Goal: Information Seeking & Learning: Learn about a topic

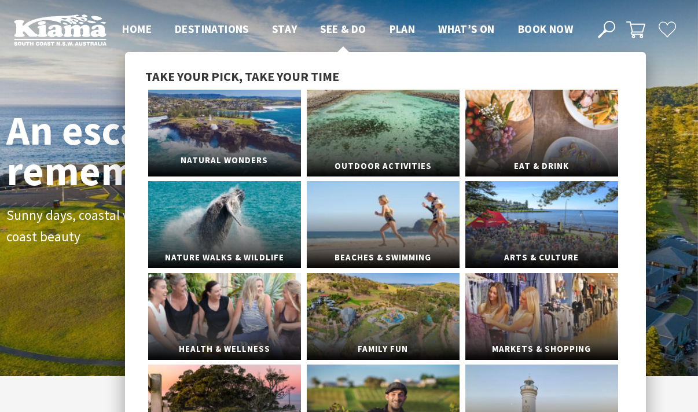
click at [245, 122] on link "Natural Wonders" at bounding box center [224, 133] width 153 height 87
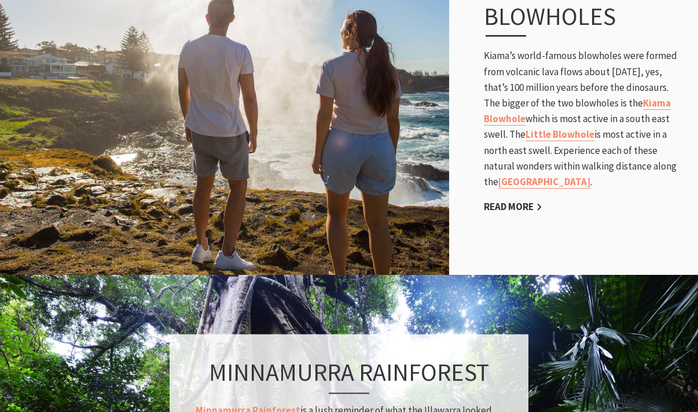
scroll to position [693, 0]
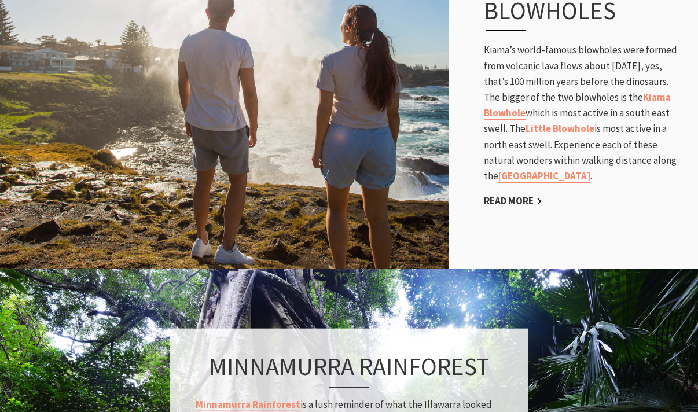
click at [601, 199] on div "Blowholes Kiama’s world-famous blowholes were formed from volcanic lava flows a…" at bounding box center [585, 102] width 226 height 259
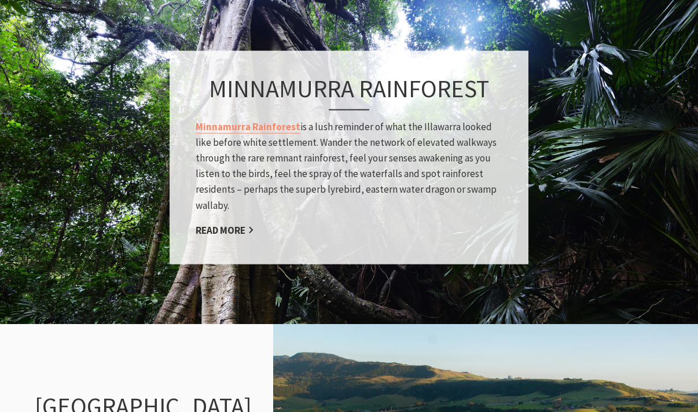
scroll to position [974, 0]
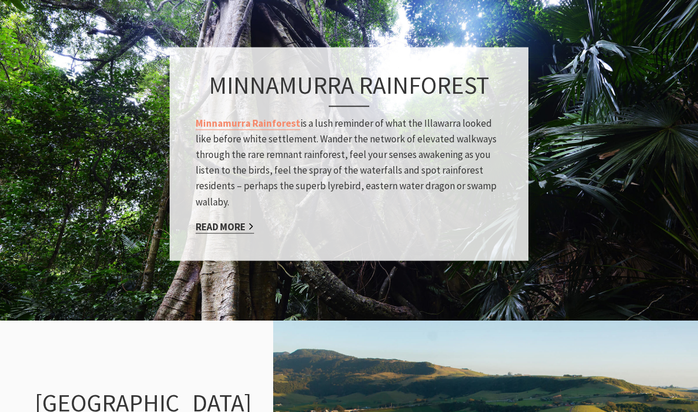
click at [242, 229] on link "Read More" at bounding box center [225, 226] width 58 height 13
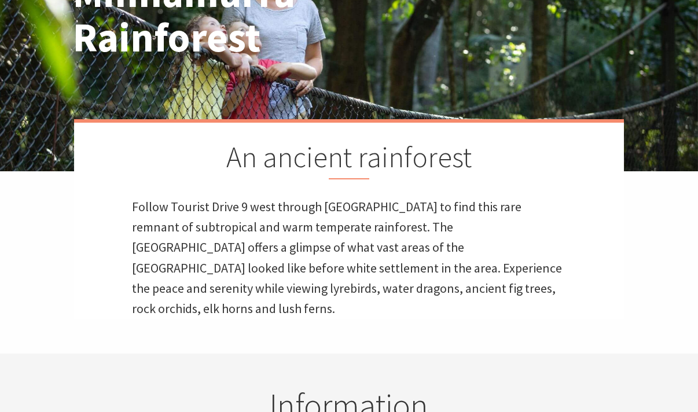
scroll to position [157, 0]
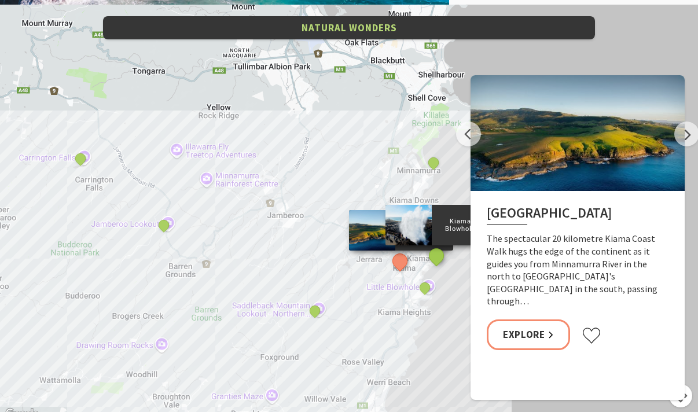
scroll to position [2276, 0]
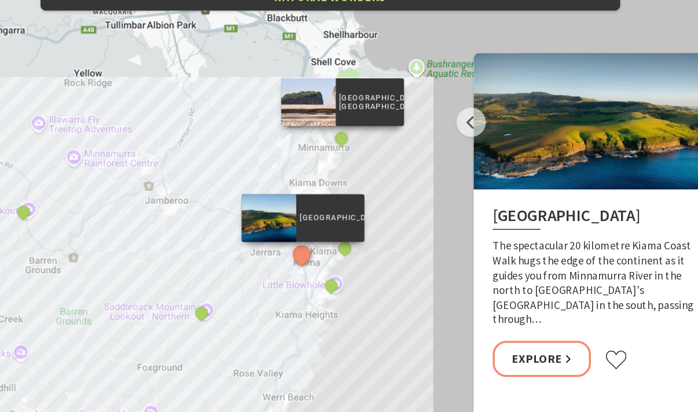
drag, startPoint x: 436, startPoint y: 167, endPoint x: 314, endPoint y: 152, distance: 123.7
click at [351, 152] on div "Rangoon Island, Minnamurra" at bounding box center [359, 160] width 17 height 17
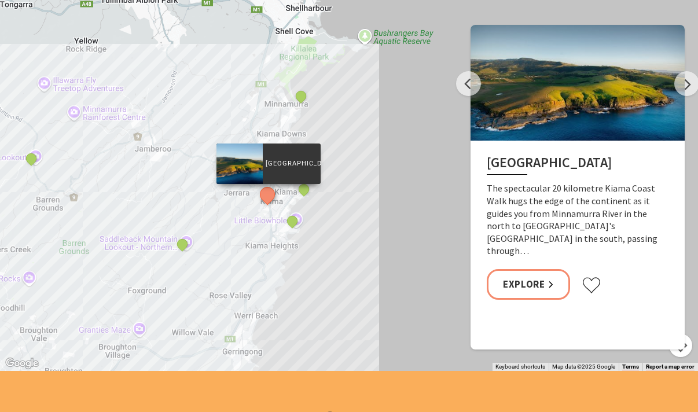
scroll to position [2327, 0]
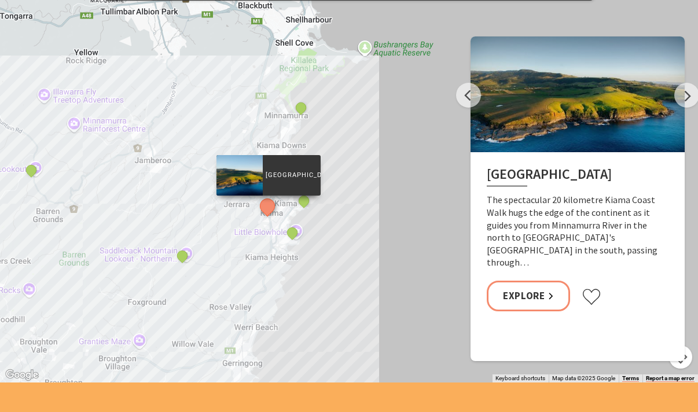
click at [246, 224] on div "Kiama Coast Walk Rangoon Island, Minnamurra Jamberoo lookout Saddleback Mountai…" at bounding box center [349, 174] width 698 height 417
click at [458, 99] on button "Previous" at bounding box center [468, 95] width 25 height 25
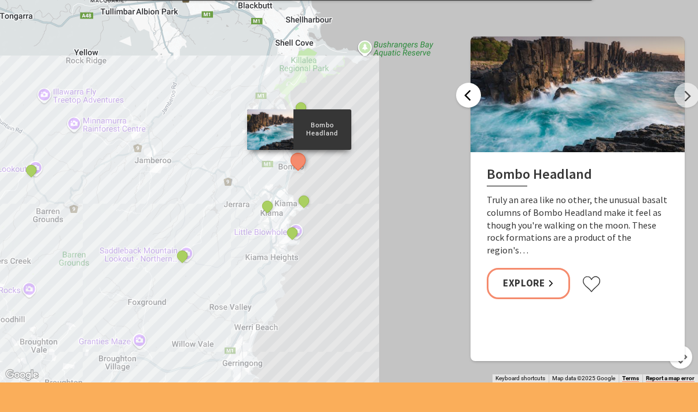
click at [471, 88] on button "Previous" at bounding box center [468, 95] width 25 height 25
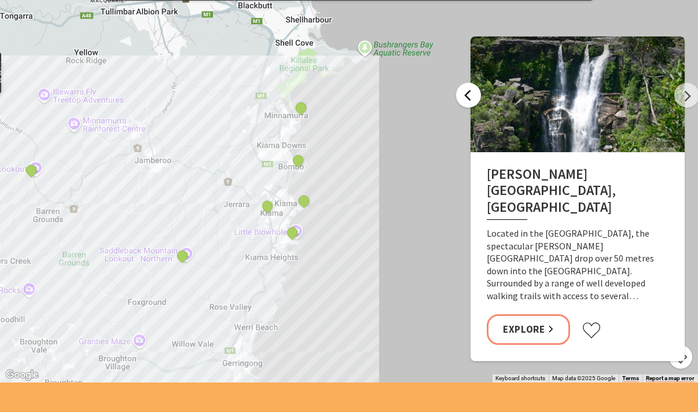
click at [471, 88] on button "Previous" at bounding box center [468, 95] width 25 height 25
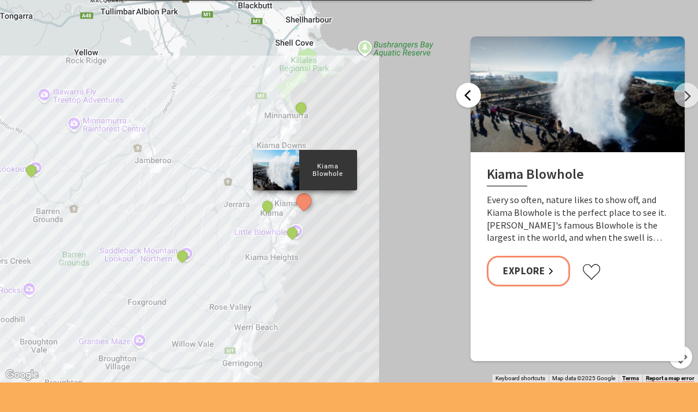
click at [471, 88] on button "Previous" at bounding box center [468, 95] width 25 height 25
click at [683, 107] on div at bounding box center [577, 94] width 214 height 116
click at [689, 96] on button "Next" at bounding box center [686, 95] width 25 height 25
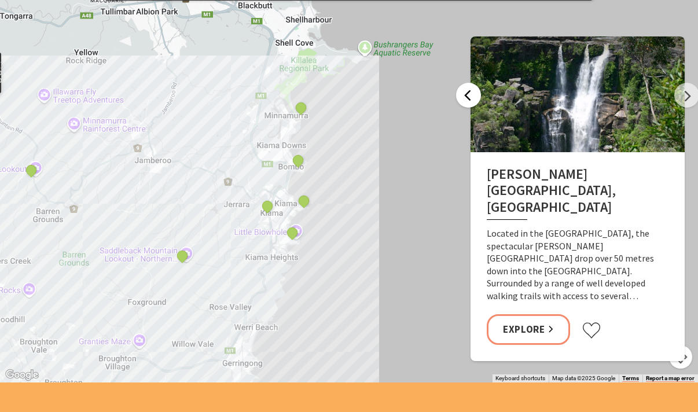
click at [476, 101] on button "Previous" at bounding box center [468, 95] width 25 height 25
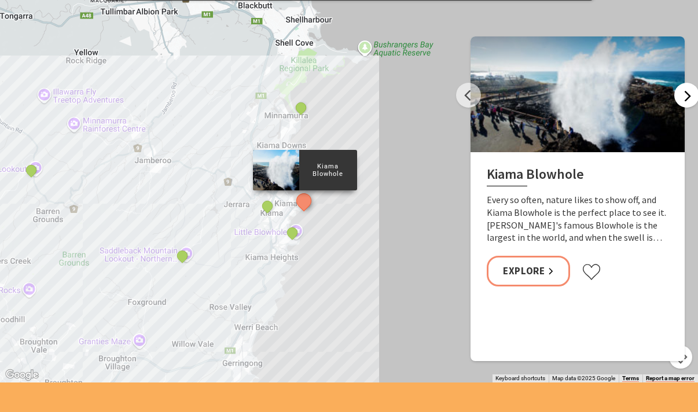
click at [683, 94] on button "Next" at bounding box center [686, 95] width 25 height 25
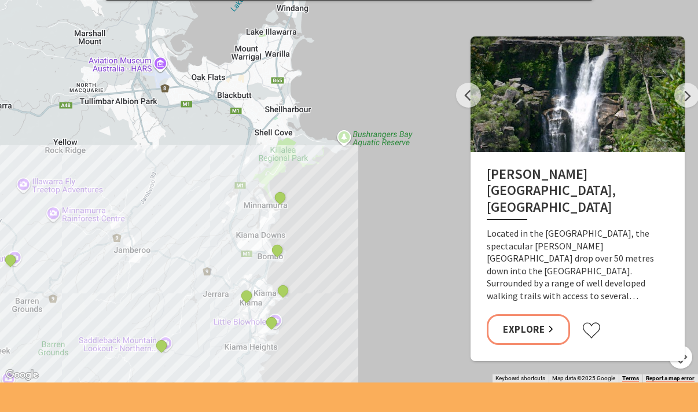
drag, startPoint x: 413, startPoint y: 222, endPoint x: 368, endPoint y: 328, distance: 114.6
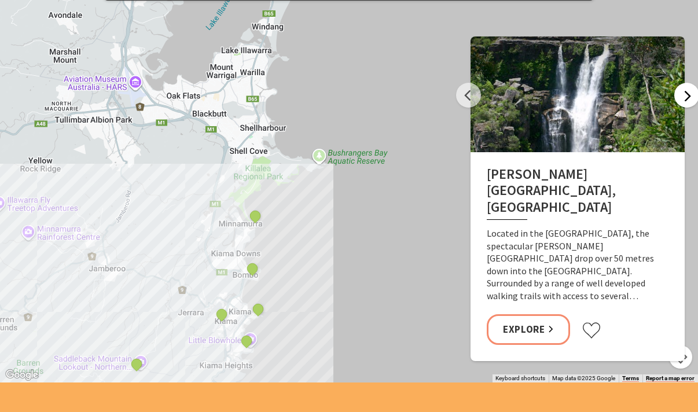
click at [683, 96] on button "Next" at bounding box center [686, 95] width 25 height 25
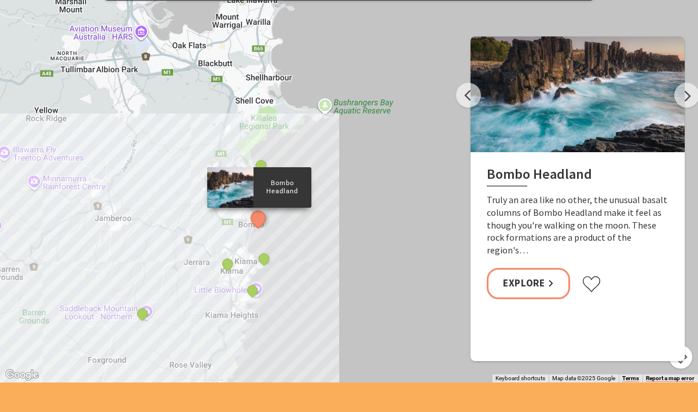
drag, startPoint x: 384, startPoint y: 316, endPoint x: 393, endPoint y: 258, distance: 58.5
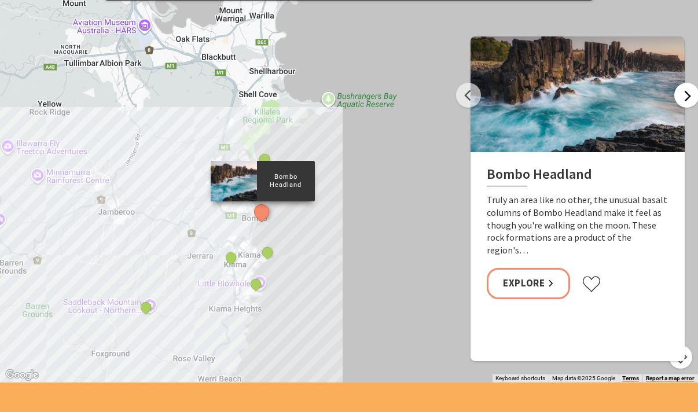
click at [687, 93] on button "Next" at bounding box center [686, 95] width 25 height 25
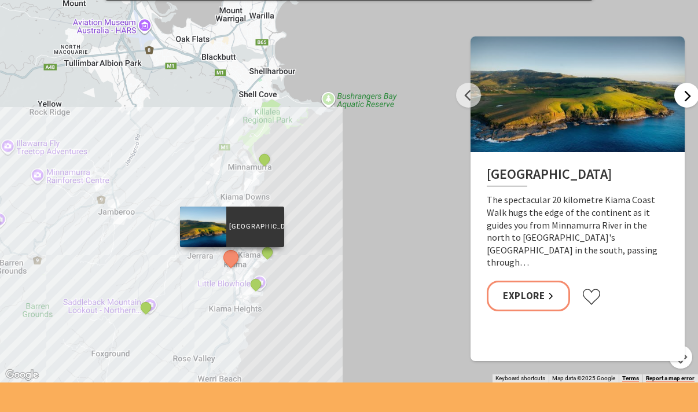
click at [687, 93] on button "Next" at bounding box center [686, 95] width 25 height 25
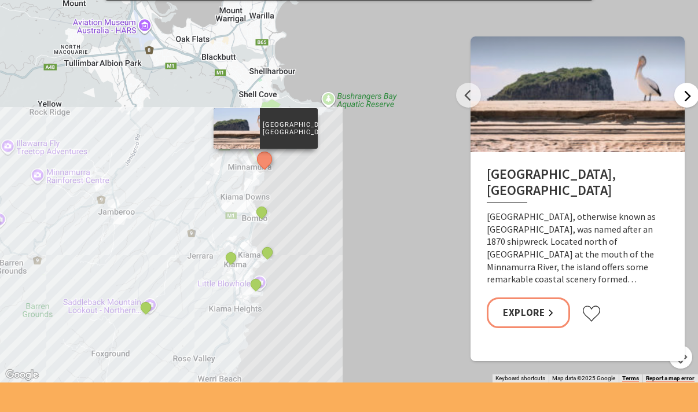
click at [687, 93] on button "Next" at bounding box center [686, 95] width 25 height 25
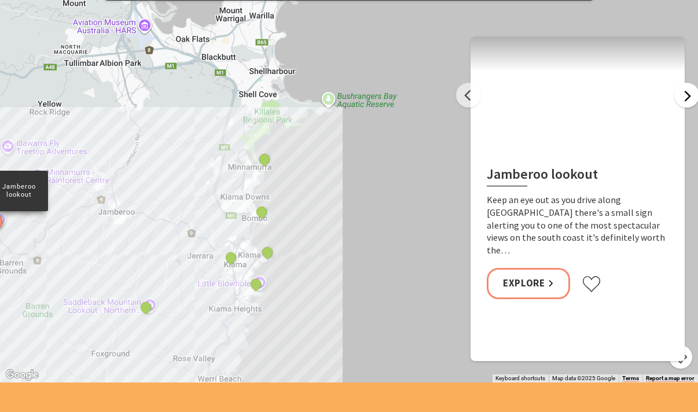
click at [687, 93] on button "Next" at bounding box center [686, 95] width 25 height 25
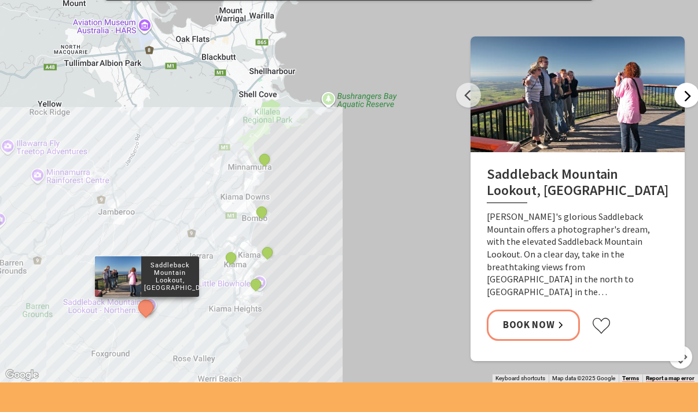
click at [687, 93] on button "Next" at bounding box center [686, 95] width 25 height 25
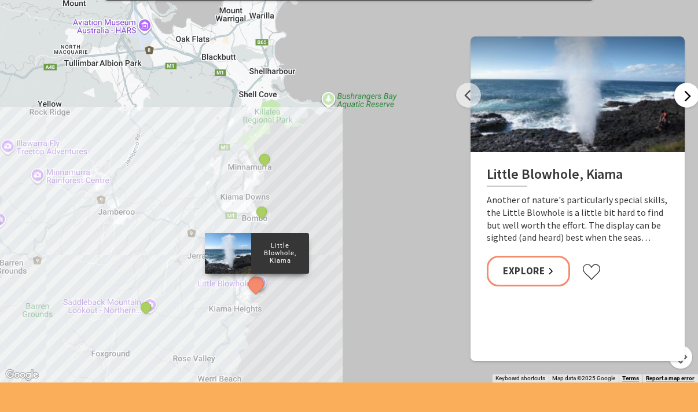
click at [687, 93] on button "Next" at bounding box center [686, 95] width 25 height 25
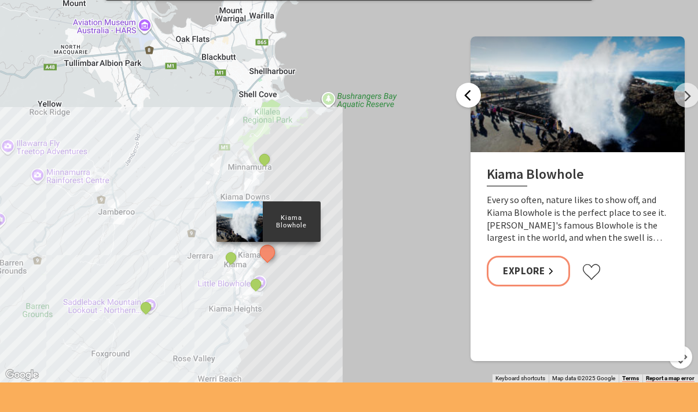
click at [473, 95] on button "Previous" at bounding box center [468, 95] width 25 height 25
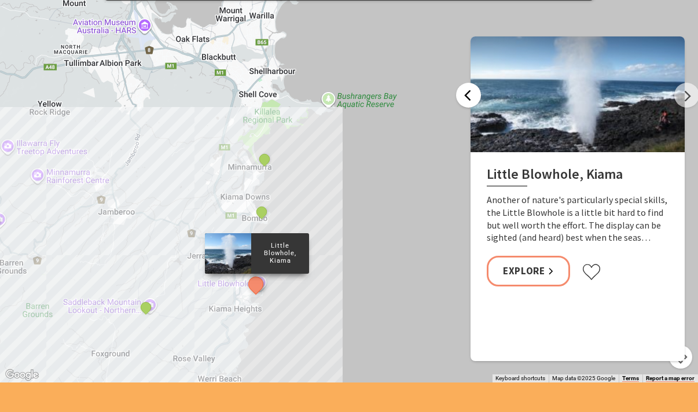
click at [473, 95] on button "Previous" at bounding box center [468, 95] width 25 height 25
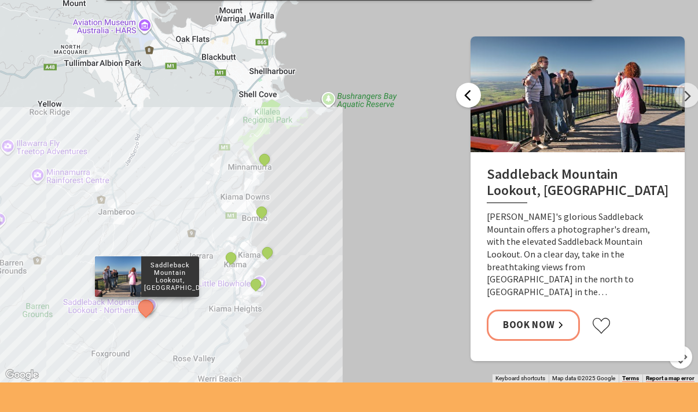
click at [473, 95] on button "Previous" at bounding box center [468, 95] width 25 height 25
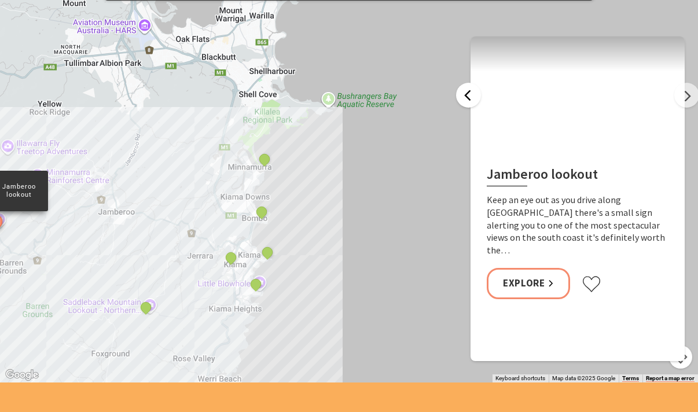
click at [473, 95] on button "Previous" at bounding box center [468, 95] width 25 height 25
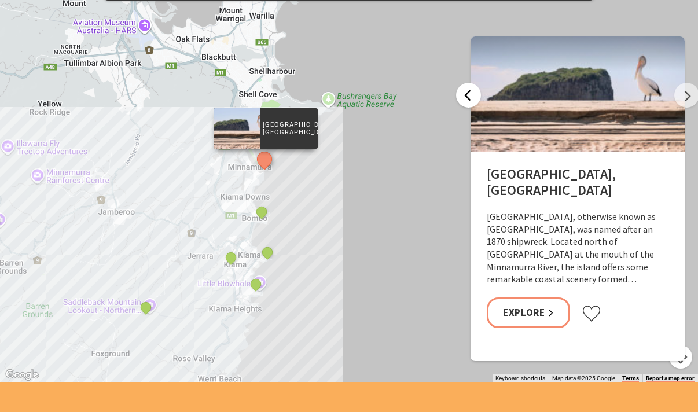
click at [473, 95] on button "Previous" at bounding box center [468, 95] width 25 height 25
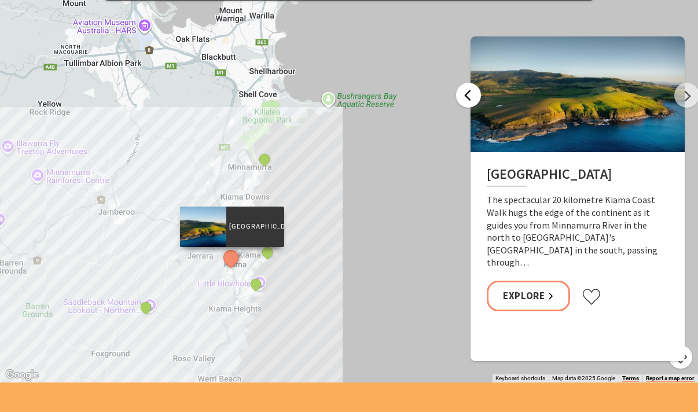
click at [473, 95] on button "Previous" at bounding box center [468, 95] width 25 height 25
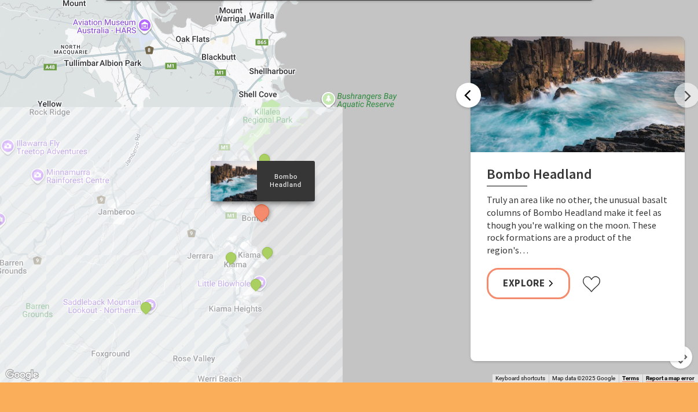
click at [472, 94] on button "Previous" at bounding box center [468, 95] width 25 height 25
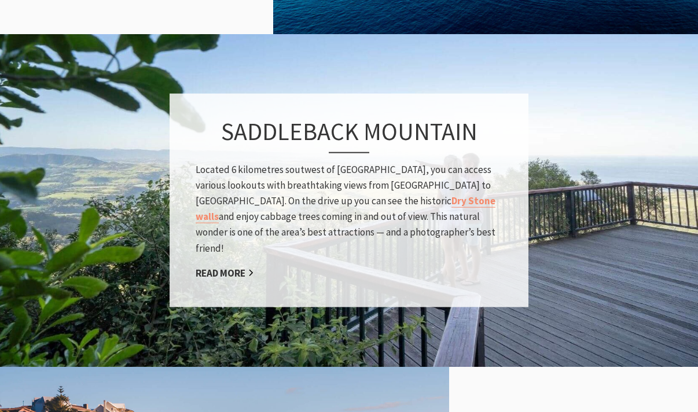
scroll to position [1928, 0]
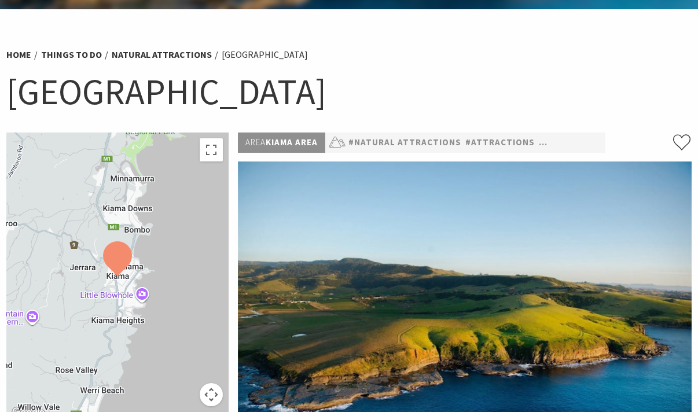
scroll to position [75, 0]
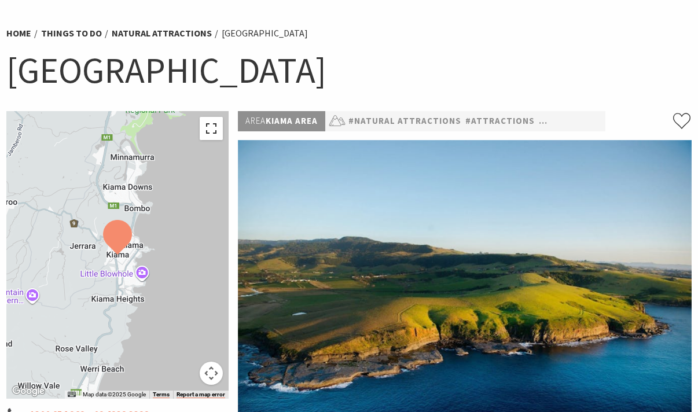
click at [212, 131] on button "Toggle fullscreen view" at bounding box center [211, 128] width 23 height 23
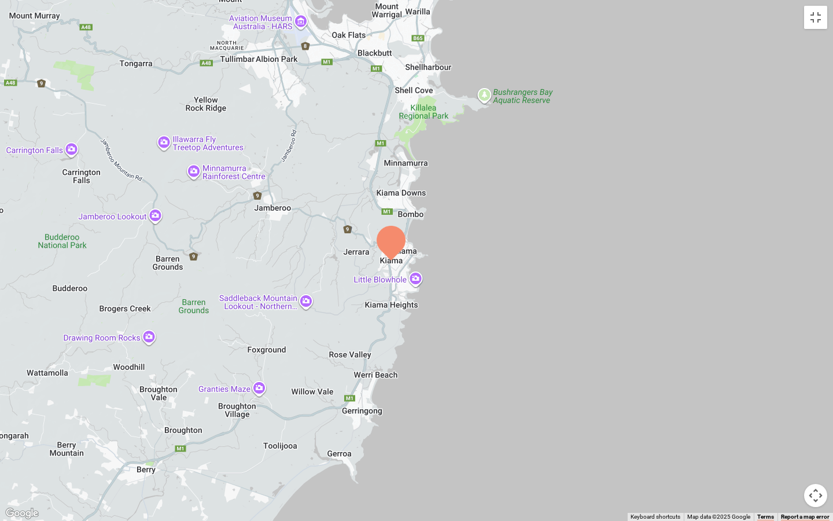
drag, startPoint x: 421, startPoint y: 240, endPoint x: 385, endPoint y: 244, distance: 36.2
click at [385, 244] on img at bounding box center [391, 243] width 29 height 35
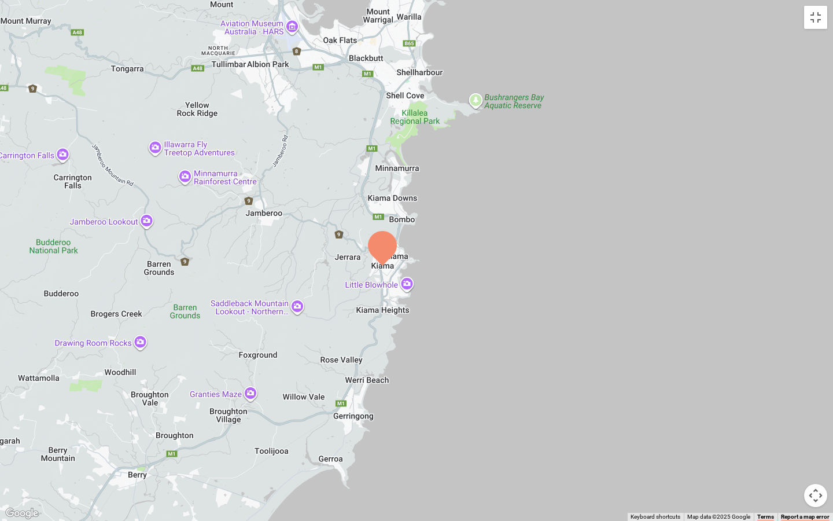
click at [402, 174] on div at bounding box center [416, 260] width 833 height 521
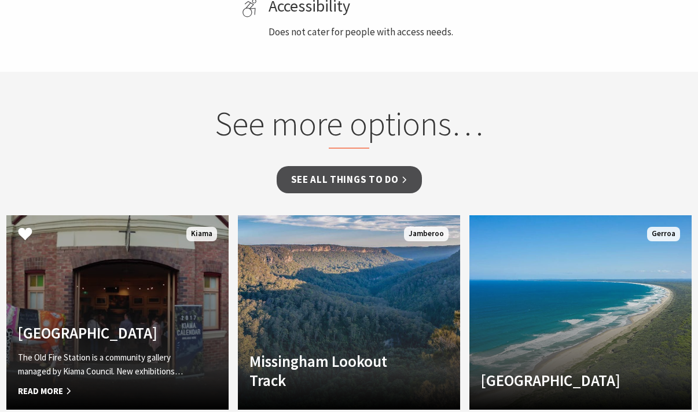
scroll to position [858, 0]
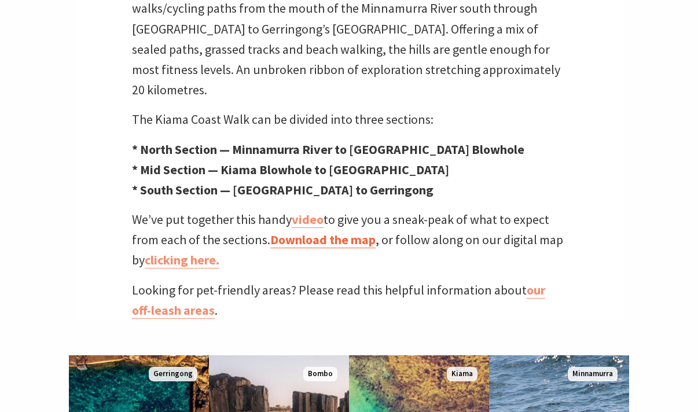
scroll to position [446, 0]
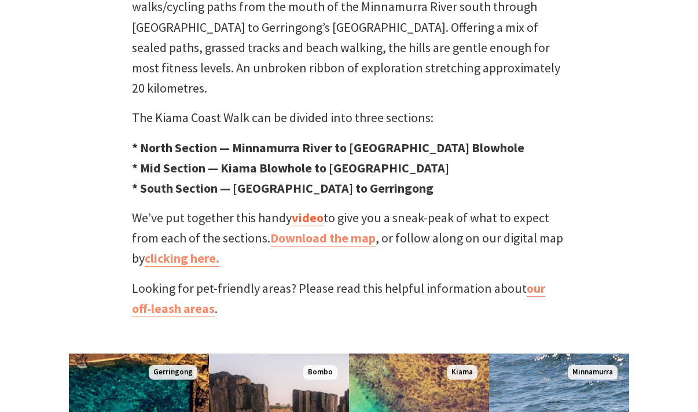
click at [312, 209] on link "video" at bounding box center [308, 217] width 32 height 17
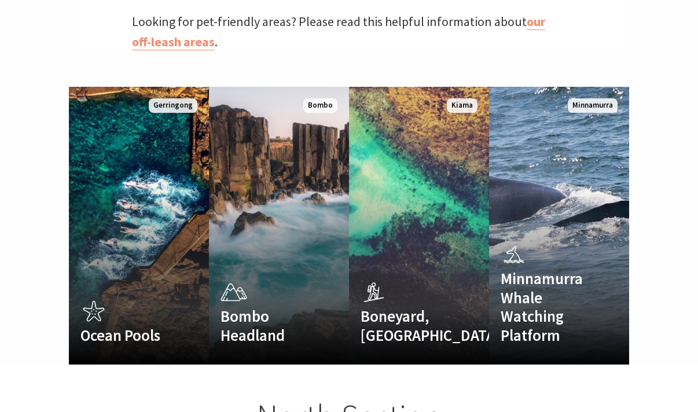
scroll to position [715, 0]
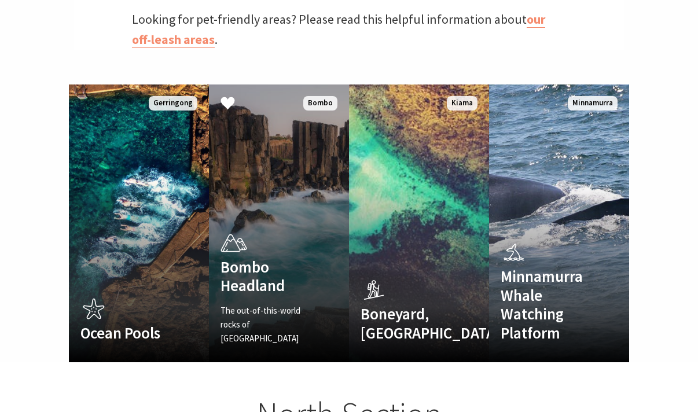
click at [285, 188] on link "Bombo Headland The out-of-this-world rocks of Bombo Headland Read More Bombo" at bounding box center [279, 223] width 140 height 278
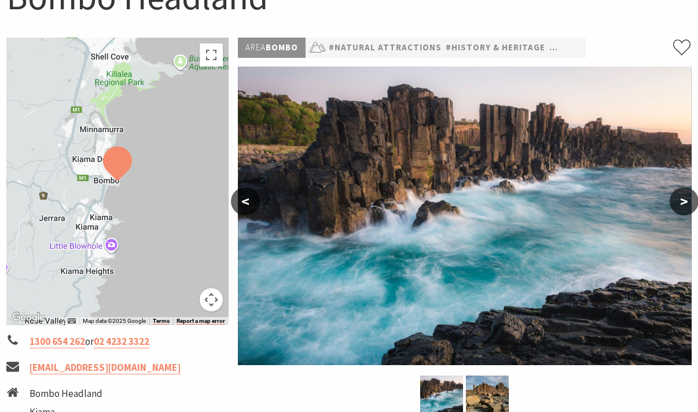
scroll to position [156, 0]
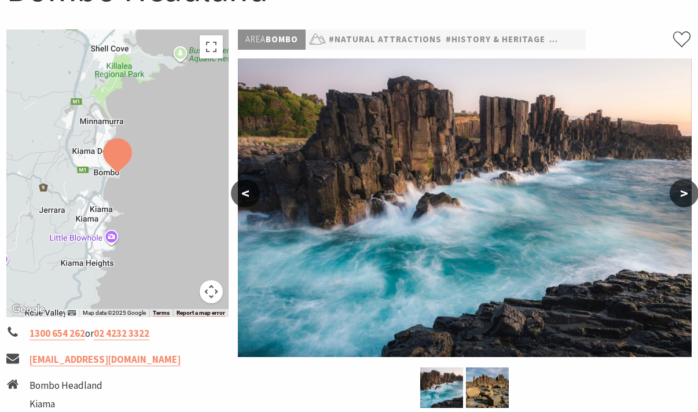
click at [681, 202] on button ">" at bounding box center [684, 193] width 29 height 28
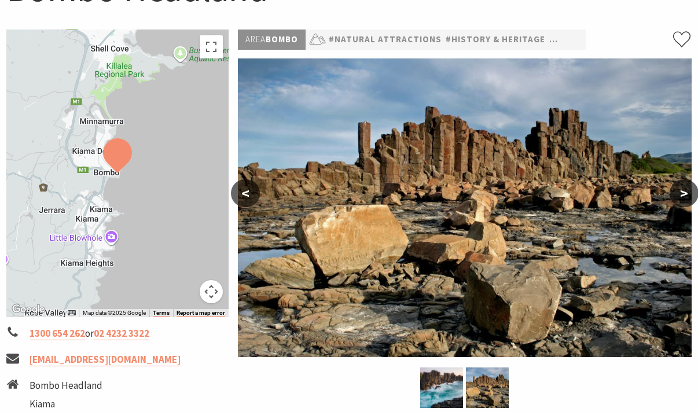
click at [681, 202] on button ">" at bounding box center [684, 193] width 29 height 28
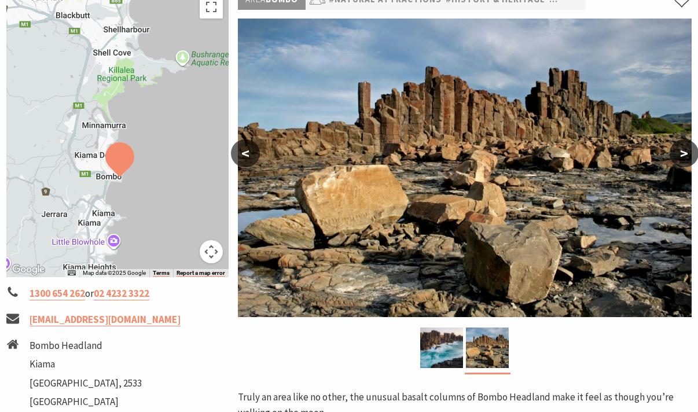
drag, startPoint x: 120, startPoint y: 139, endPoint x: 123, endPoint y: 186, distance: 46.4
click at [123, 186] on div at bounding box center [117, 134] width 222 height 288
click at [244, 156] on button "<" at bounding box center [245, 153] width 29 height 28
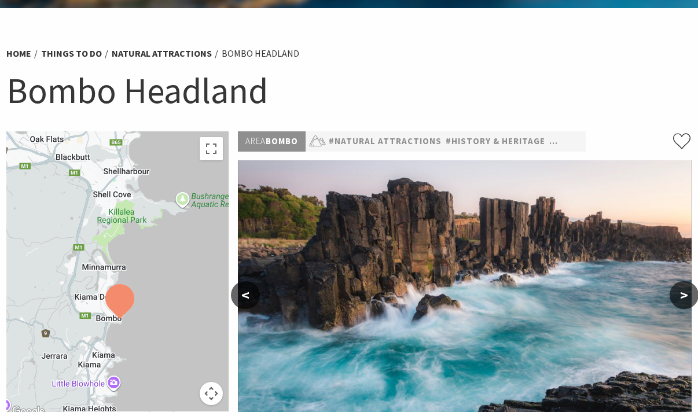
scroll to position [14, 0]
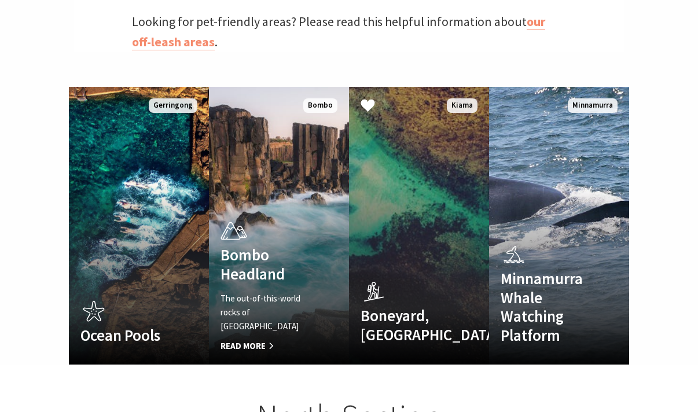
scroll to position [361, 695]
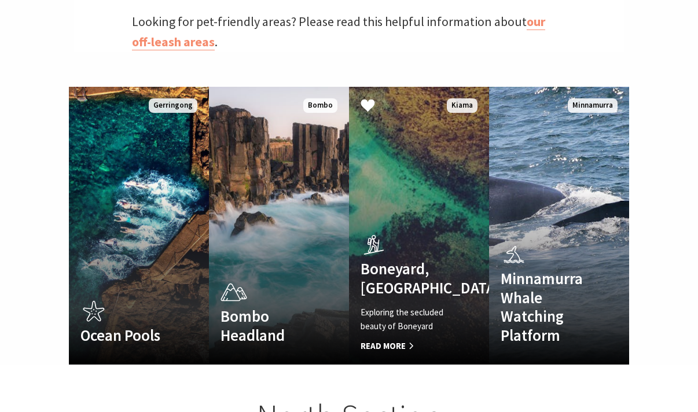
click at [428, 230] on div "Boneyard, Kiama Exploring the secluded beauty of Boneyard Read More" at bounding box center [408, 291] width 119 height 123
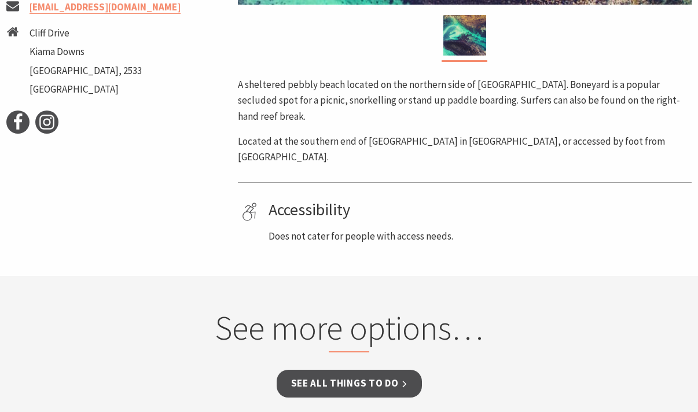
scroll to position [512, 0]
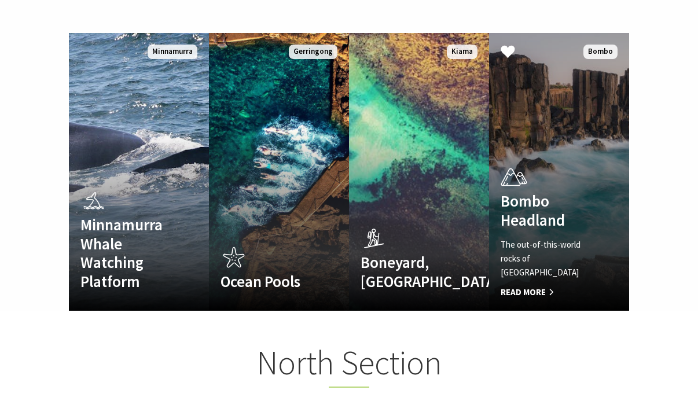
scroll to position [767, 0]
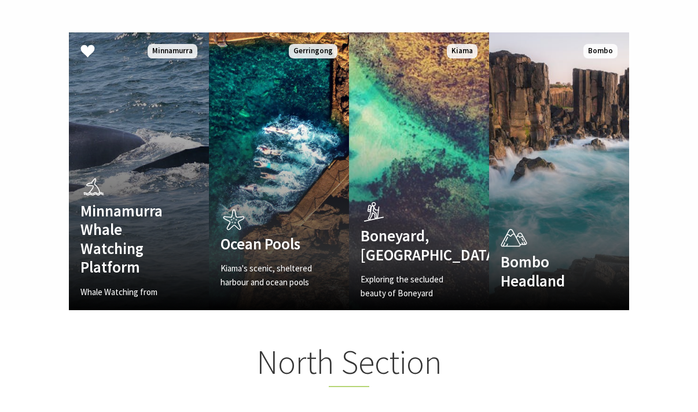
click at [186, 175] on div "Minnamurra Whale Watching Platform Whale Watching from Minnamurra Point Read Mo…" at bounding box center [128, 235] width 119 height 126
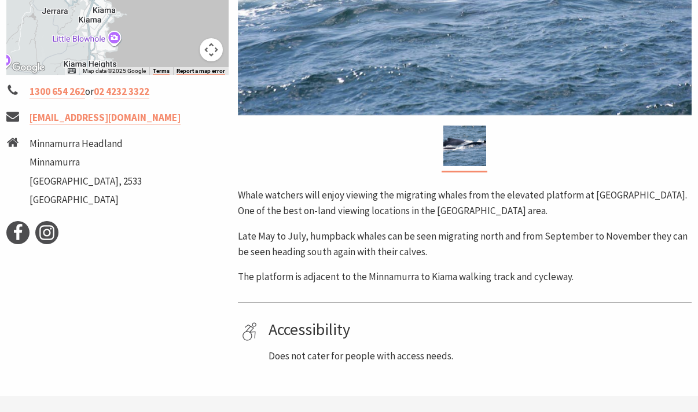
scroll to position [396, 0]
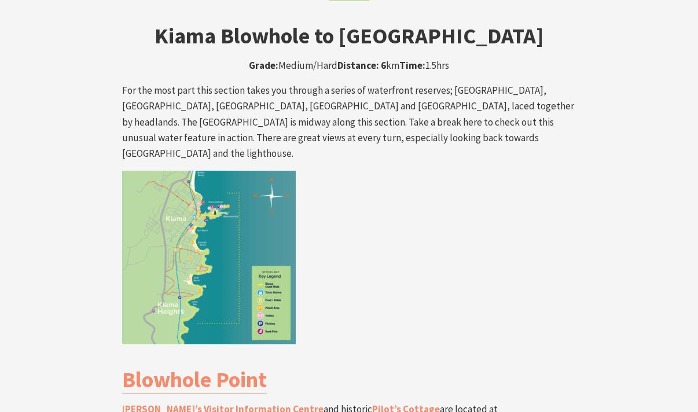
scroll to position [1998, 0]
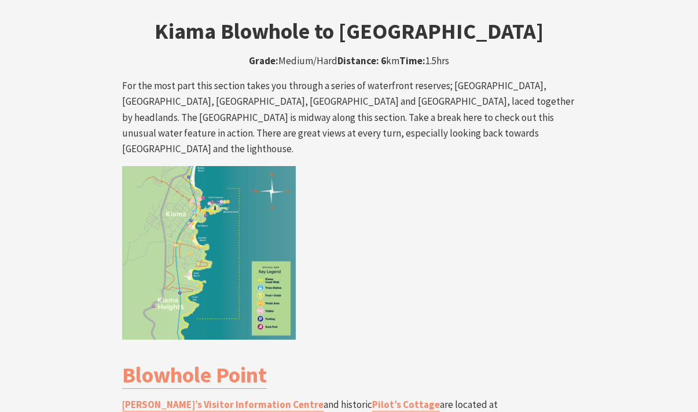
click at [221, 166] on img at bounding box center [209, 253] width 174 height 174
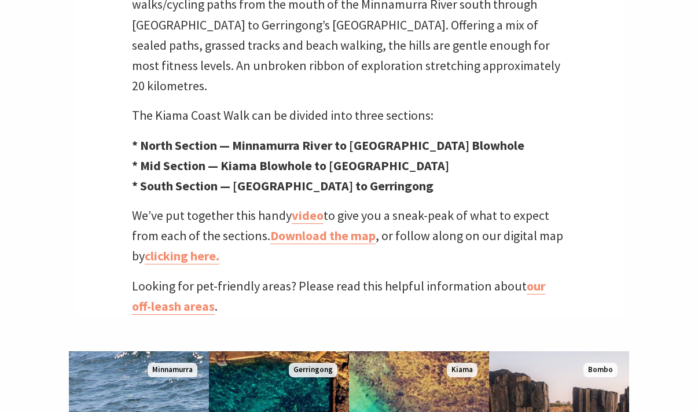
scroll to position [447, 0]
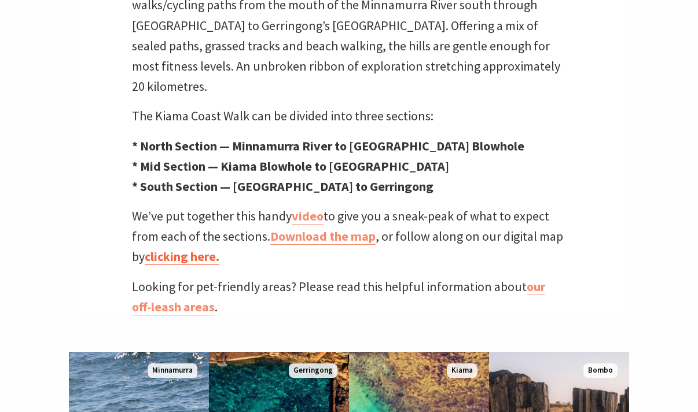
click at [187, 248] on link "clicking here." at bounding box center [182, 256] width 75 height 17
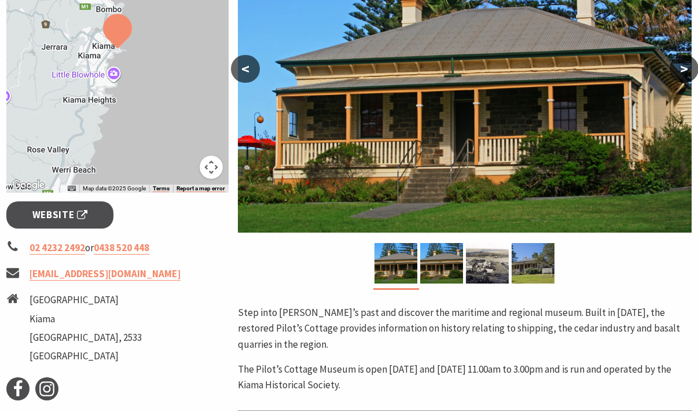
scroll to position [281, 0]
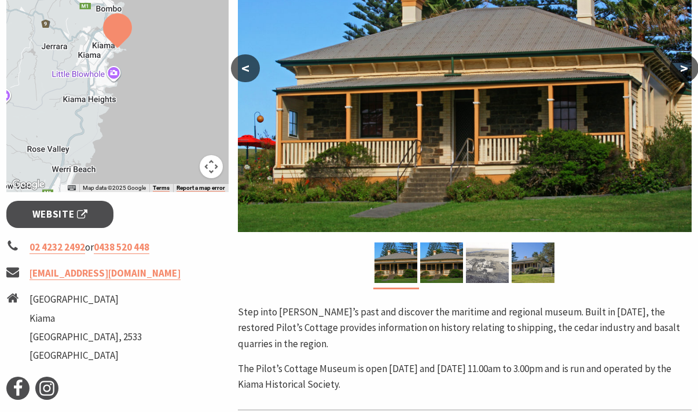
click at [493, 258] on img at bounding box center [487, 262] width 43 height 41
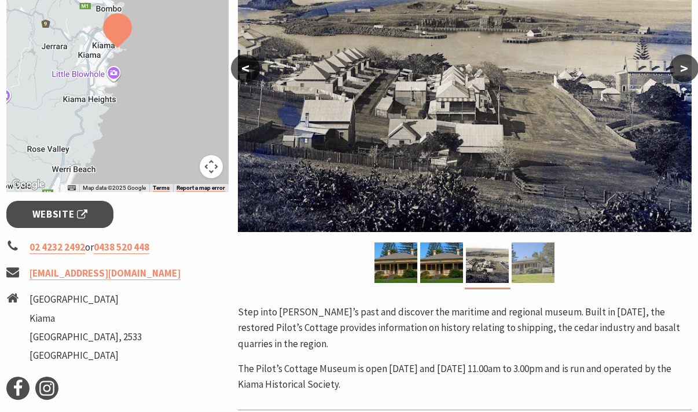
click at [532, 264] on img at bounding box center [533, 262] width 43 height 41
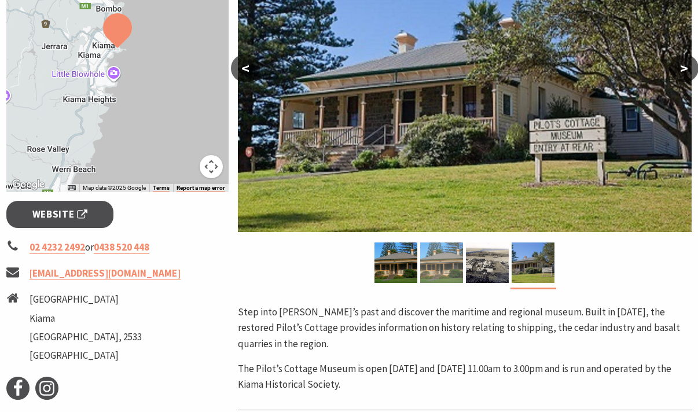
click at [461, 262] on img at bounding box center [441, 262] width 43 height 41
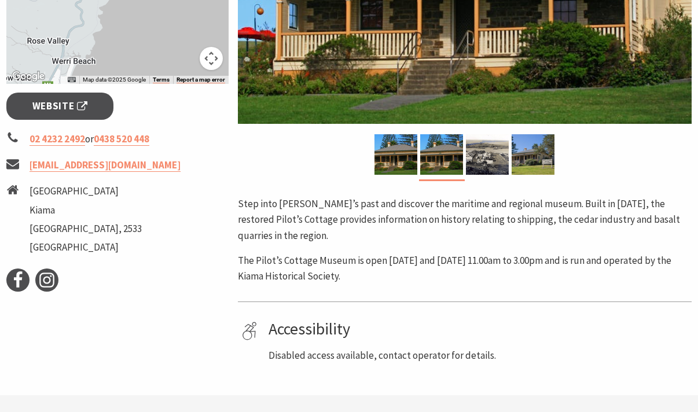
scroll to position [0, 0]
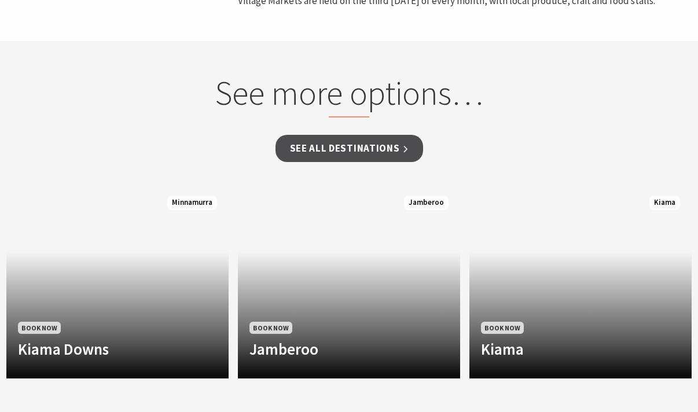
scroll to position [828, 0]
